Goal: Task Accomplishment & Management: Use online tool/utility

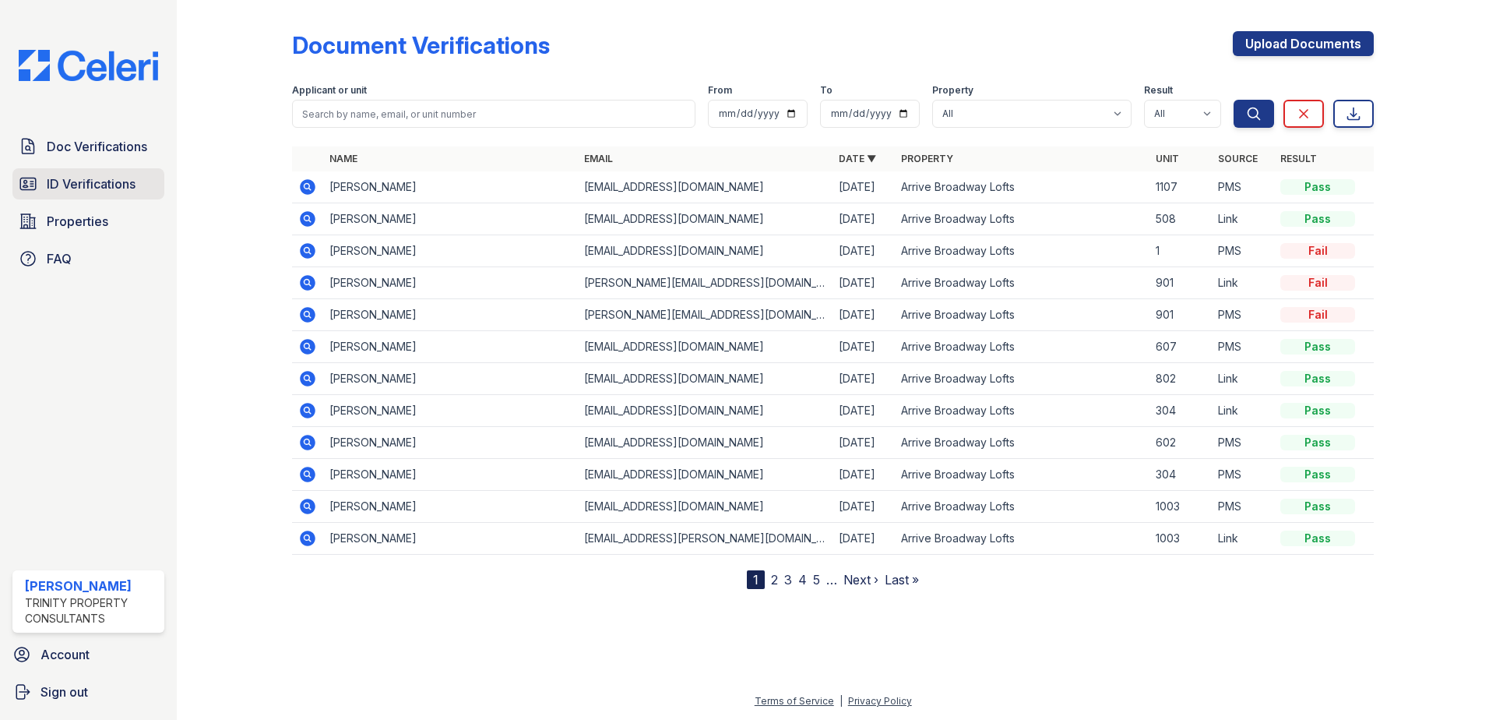
click at [112, 185] on span "ID Verifications" at bounding box center [91, 183] width 89 height 19
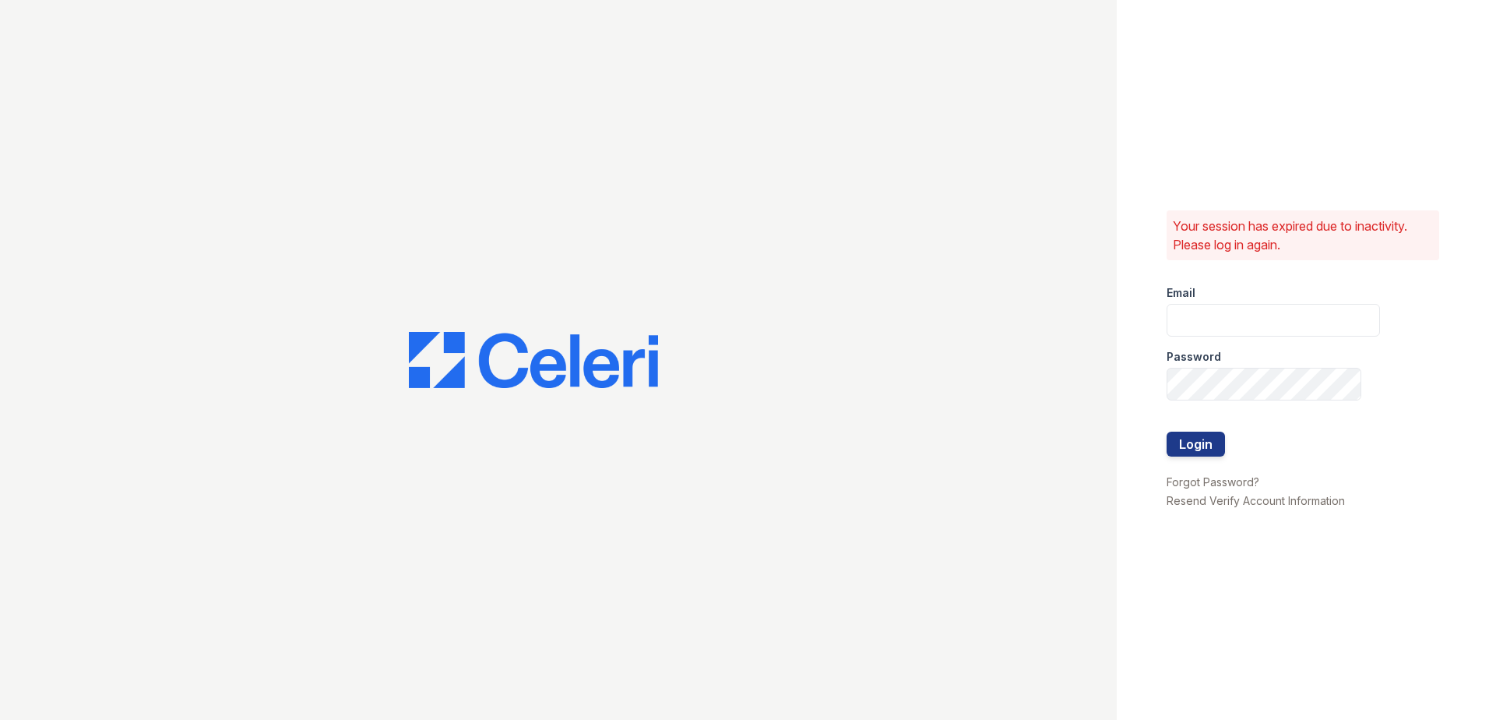
type input "[EMAIL_ADDRESS][DOMAIN_NAME]"
click at [1175, 435] on button "Login" at bounding box center [1196, 444] width 58 height 25
